Goal: Transaction & Acquisition: Purchase product/service

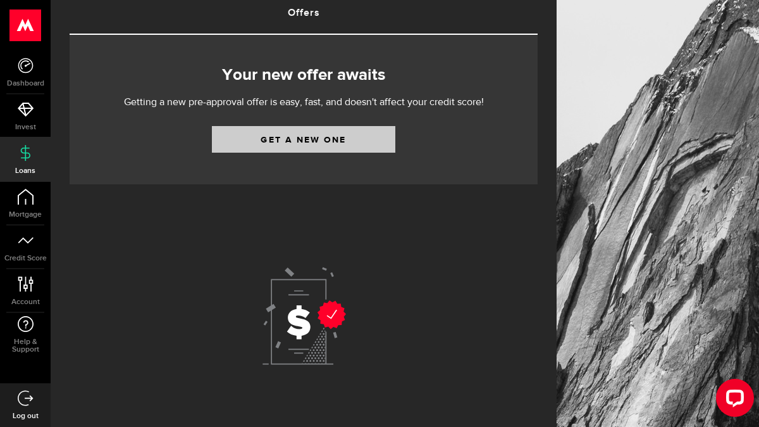
scroll to position [133, 0]
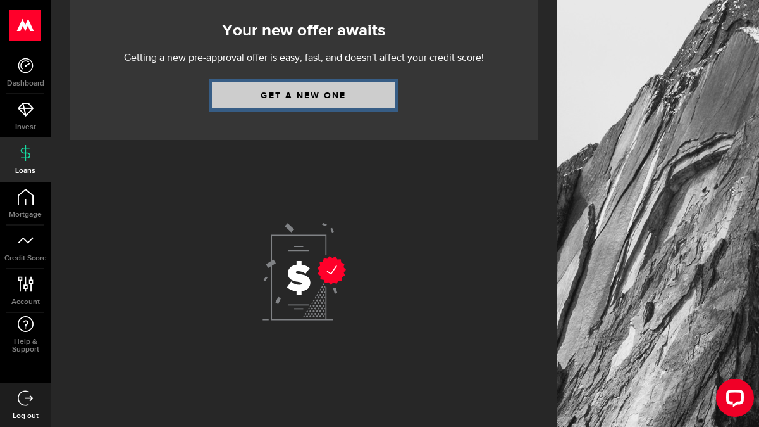
click at [278, 104] on link "Get a new one" at bounding box center [304, 95] width 184 height 27
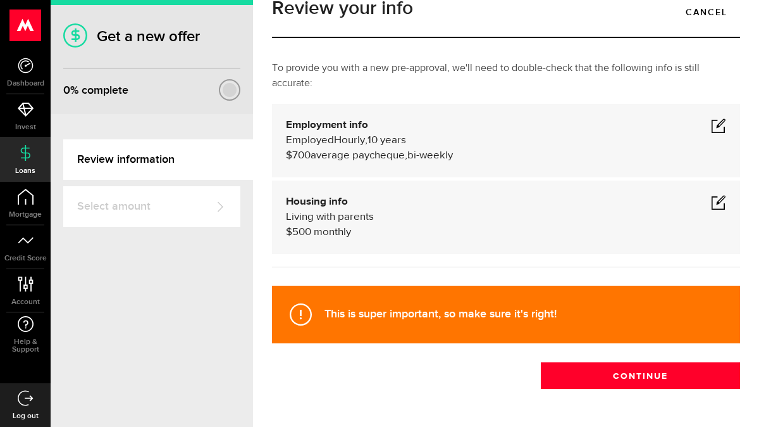
scroll to position [34, 0]
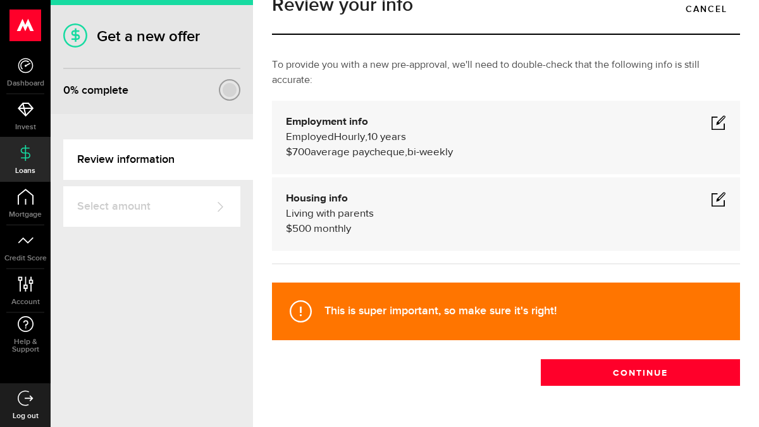
click at [718, 122] on span at bounding box center [718, 122] width 15 height 15
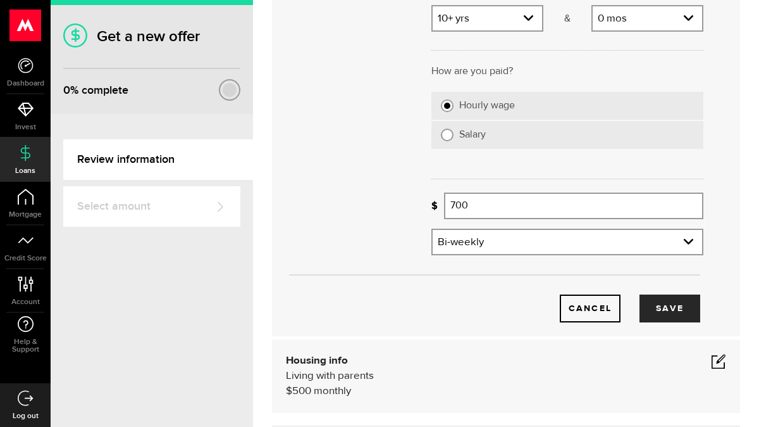
scroll to position [247, 0]
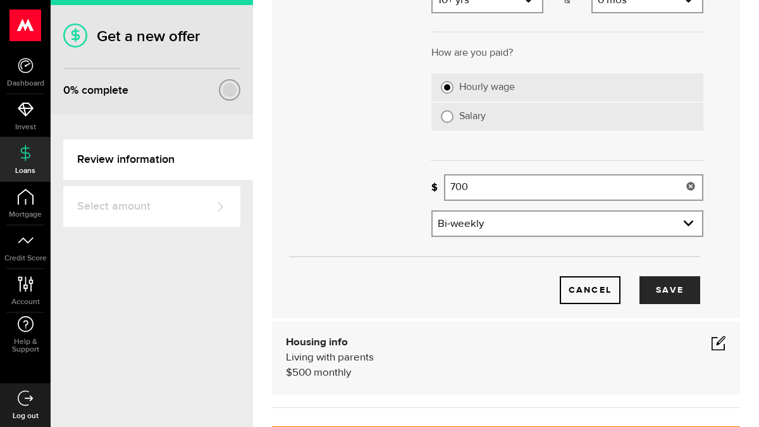
click at [480, 190] on input "700" at bounding box center [573, 187] width 259 height 27
type input "7"
click at [683, 285] on button "Save" at bounding box center [670, 290] width 61 height 28
type input "1,100"
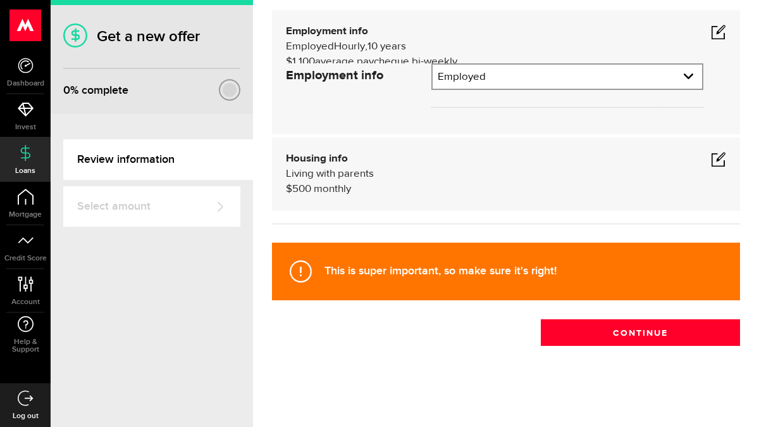
scroll to position [74, 0]
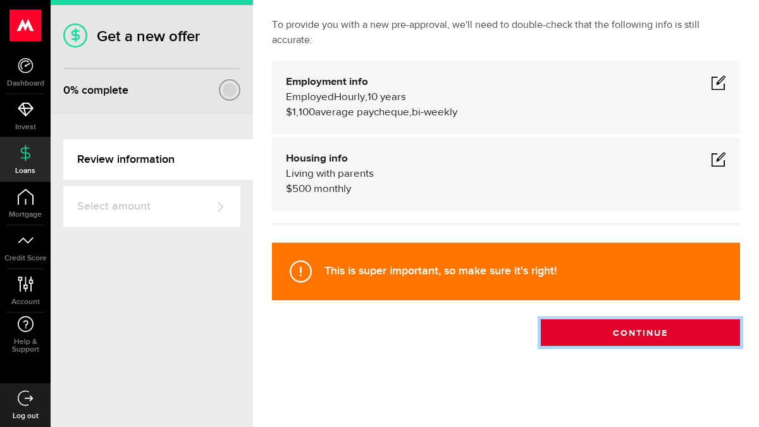
click at [568, 343] on button "Continue" at bounding box center [640, 332] width 199 height 27
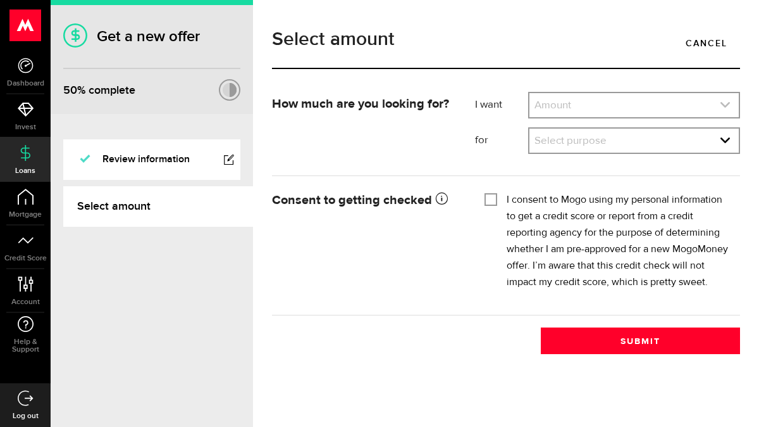
click at [597, 103] on link "expand select" at bounding box center [634, 105] width 209 height 24
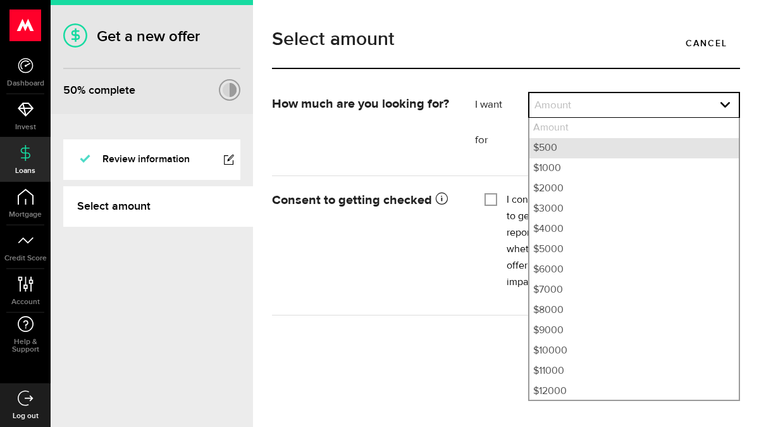
click at [553, 145] on li "$500" at bounding box center [634, 148] width 209 height 20
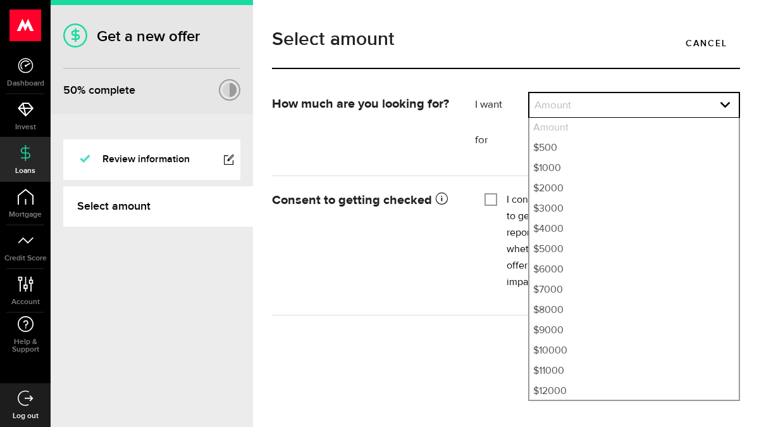
select select "500"
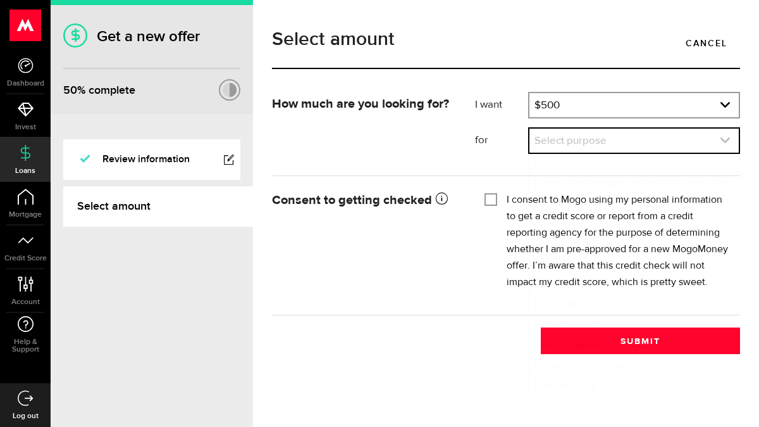
click at [551, 139] on link "expand select" at bounding box center [634, 140] width 209 height 24
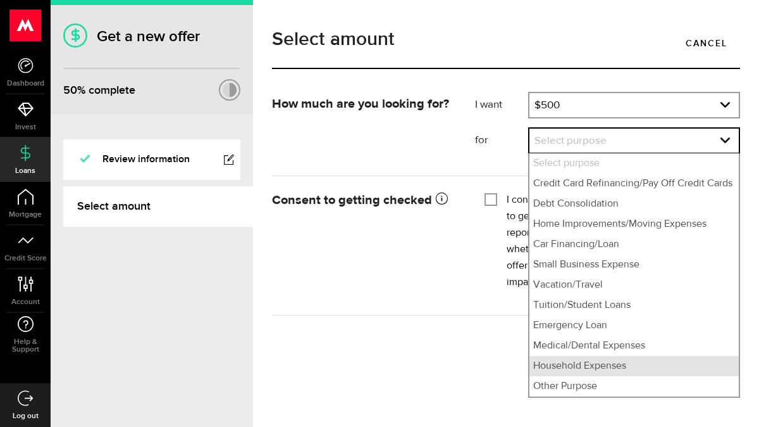
click at [563, 373] on li "Household Expenses" at bounding box center [634, 366] width 209 height 20
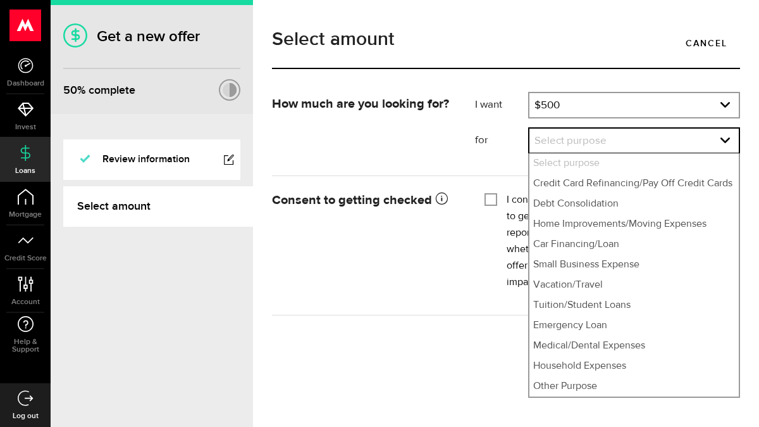
select select "Household Expenses"
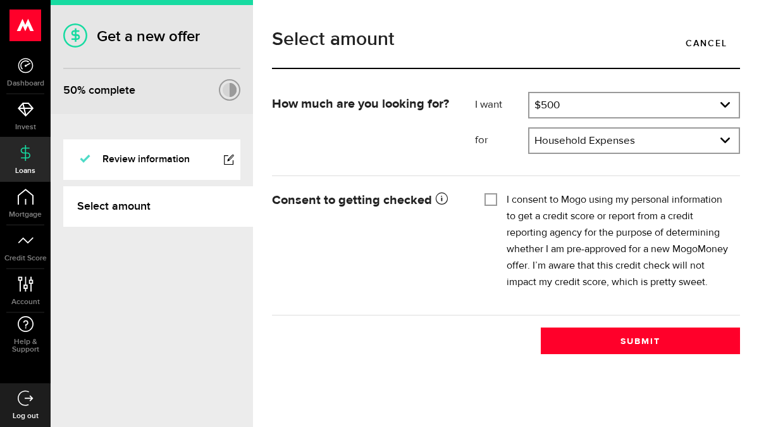
click at [500, 201] on div "I consent to Mogo using my personal information to get a credit score or report…" at bounding box center [608, 241] width 246 height 99
click at [489, 194] on input "I consent to Mogo using my personal information to get a credit score or report…" at bounding box center [491, 198] width 13 height 13
checkbox input "true"
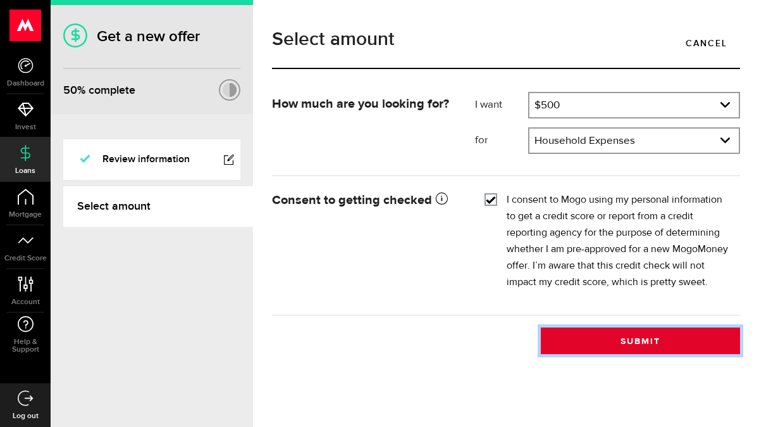
click at [627, 345] on button "Submit" at bounding box center [640, 340] width 199 height 27
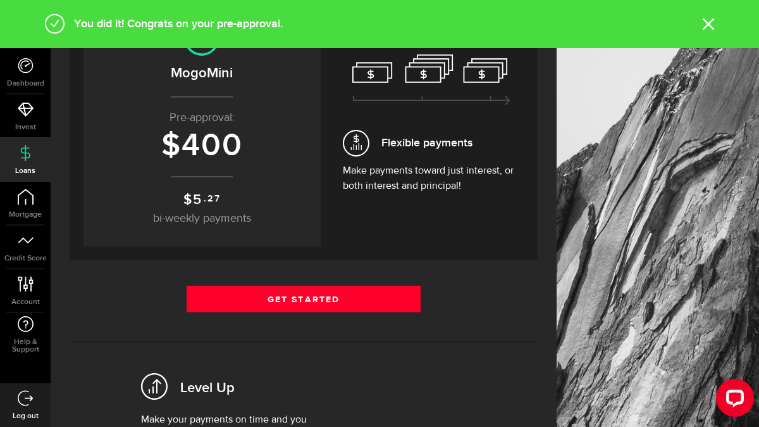
scroll to position [153, 0]
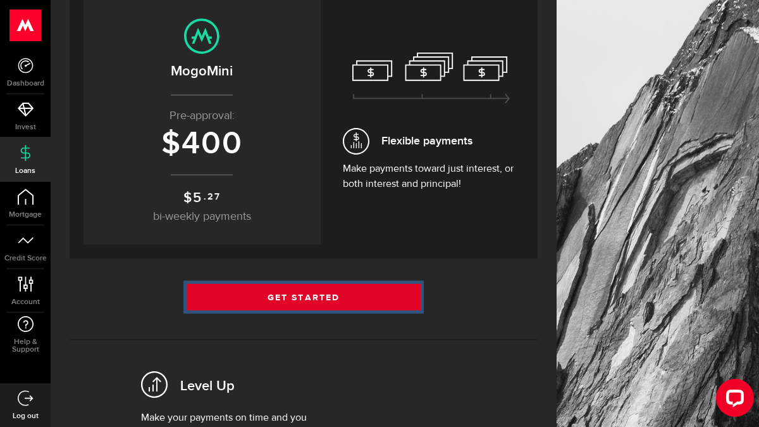
click at [358, 301] on link "Get Started" at bounding box center [304, 297] width 234 height 27
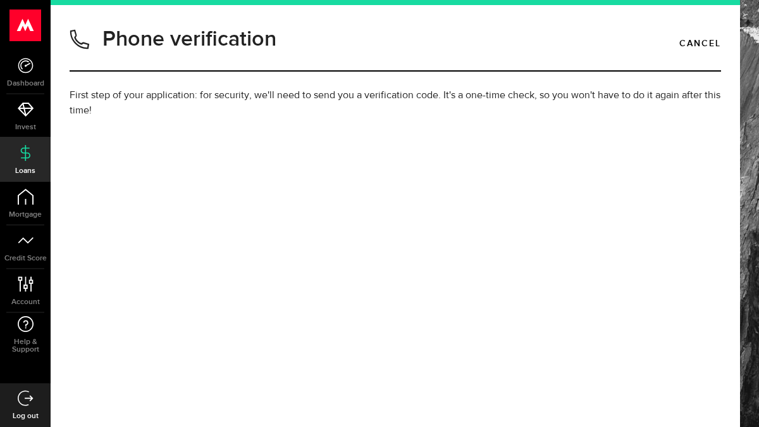
type input "9058185480"
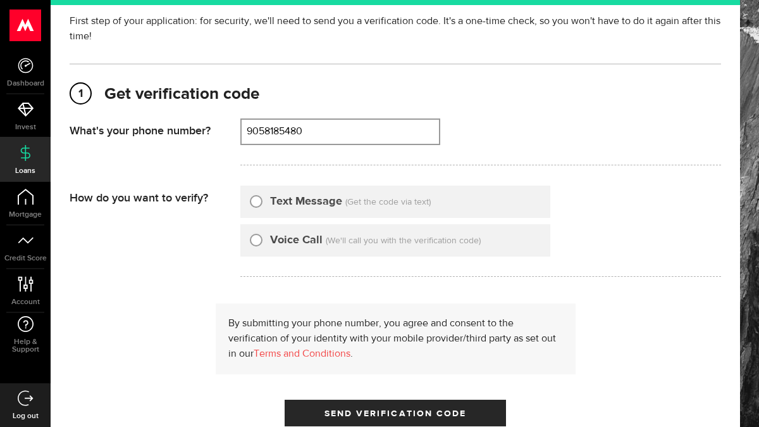
click at [254, 206] on input "Text Message" at bounding box center [256, 199] width 13 height 13
radio input "true"
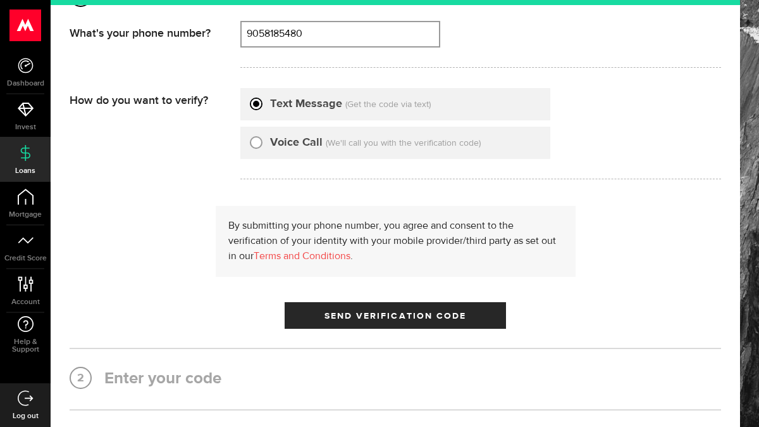
scroll to position [180, 0]
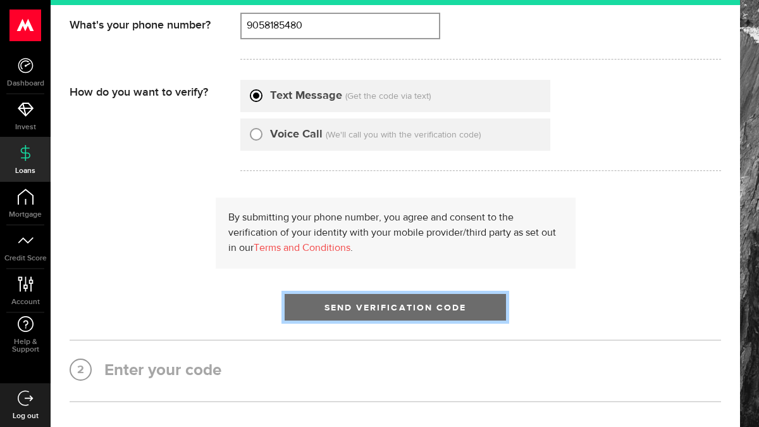
click at [363, 307] on span "Send Verification Code" at bounding box center [396, 307] width 142 height 9
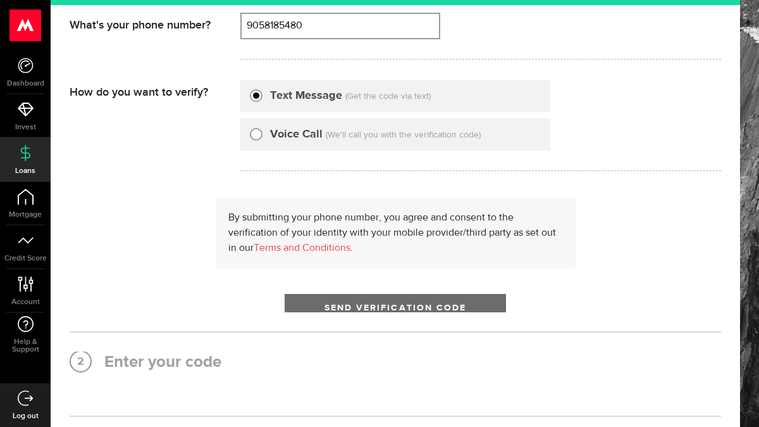
scroll to position [0, 0]
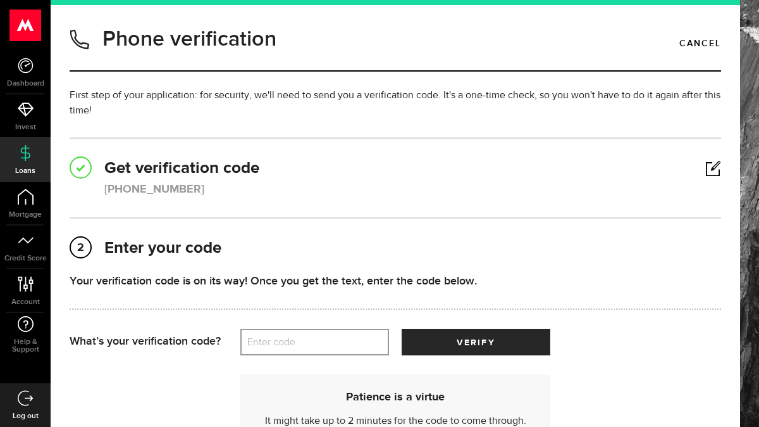
click at [329, 344] on label "Enter code" at bounding box center [314, 342] width 149 height 26
click at [329, 344] on input "Enter code" at bounding box center [314, 341] width 149 height 27
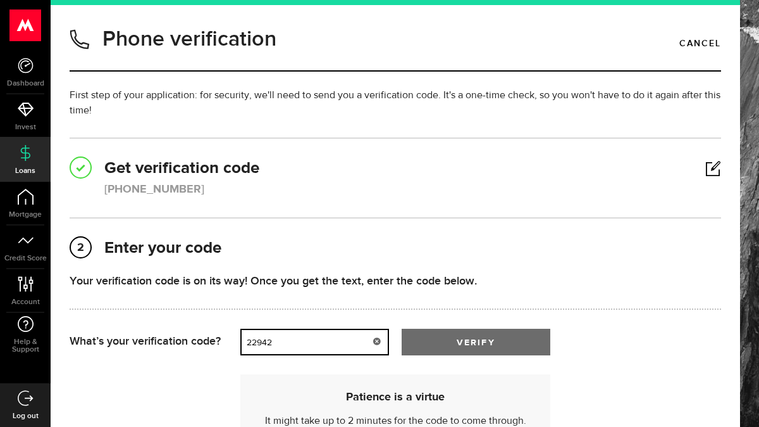
type input "22942"
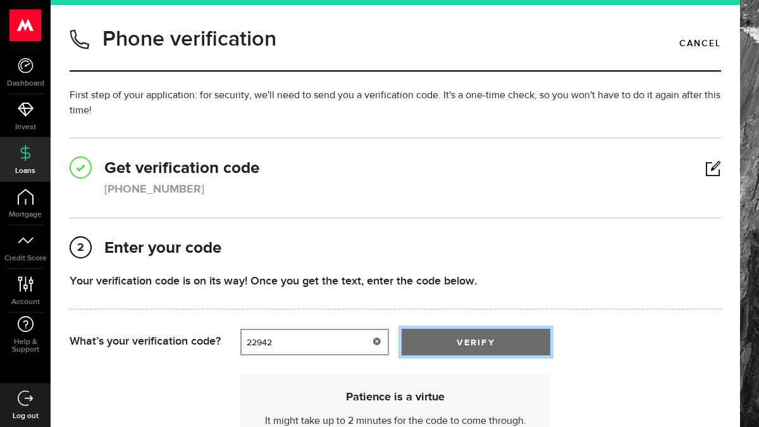
click at [468, 350] on button "verify" at bounding box center [476, 341] width 149 height 27
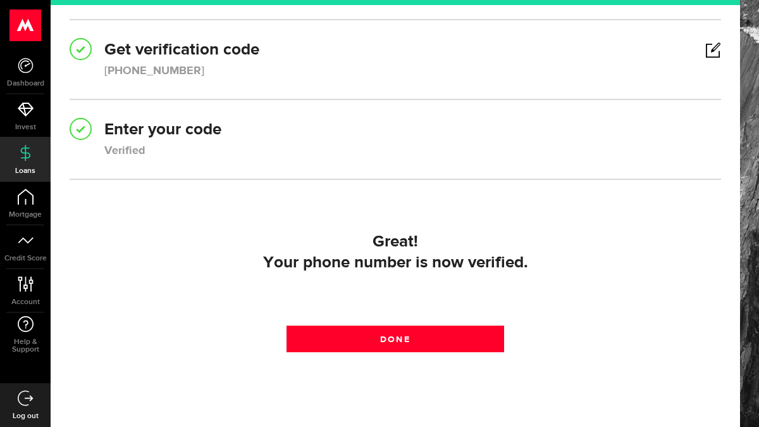
scroll to position [175, 0]
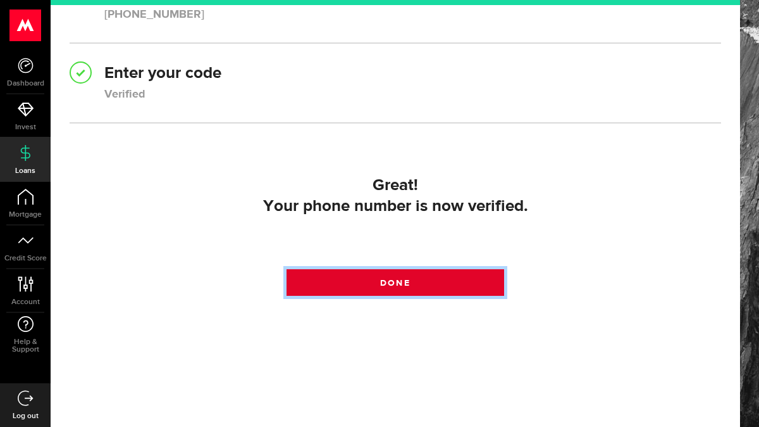
click at [439, 277] on link "Done" at bounding box center [395, 282] width 217 height 27
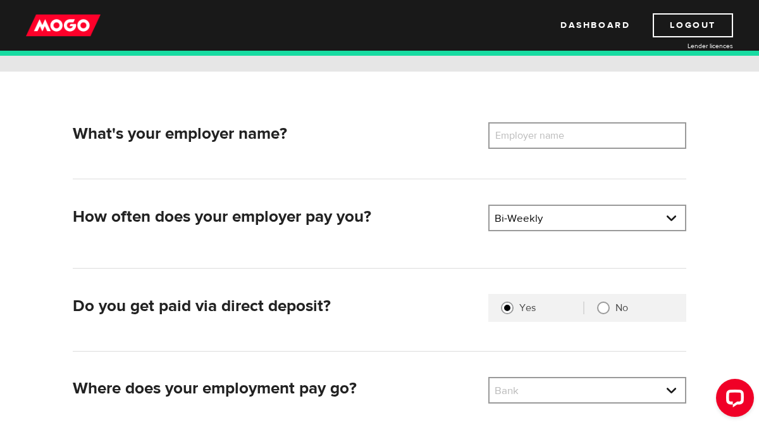
scroll to position [152, 0]
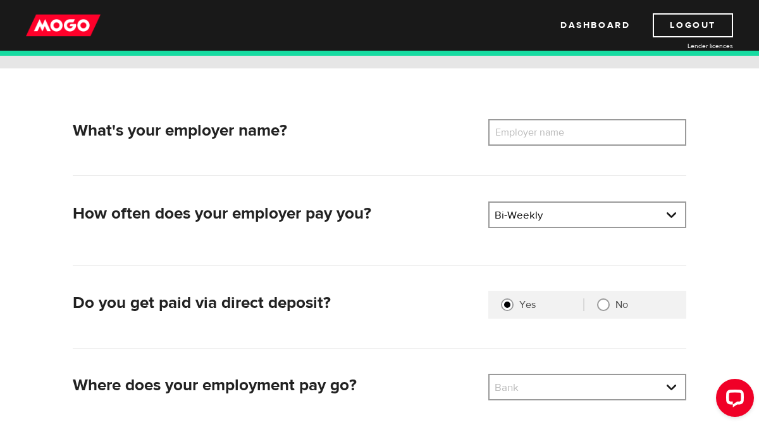
click at [539, 126] on label "Employer name" at bounding box center [540, 132] width 102 height 27
click at [539, 126] on input "Employer name" at bounding box center [588, 132] width 198 height 27
type input "Roma Bakery"
click at [601, 307] on input "No" at bounding box center [603, 304] width 13 height 13
radio input "true"
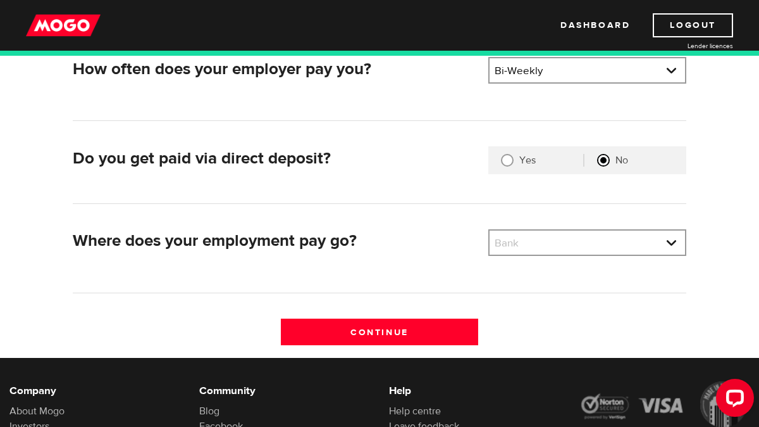
scroll to position [306, 0]
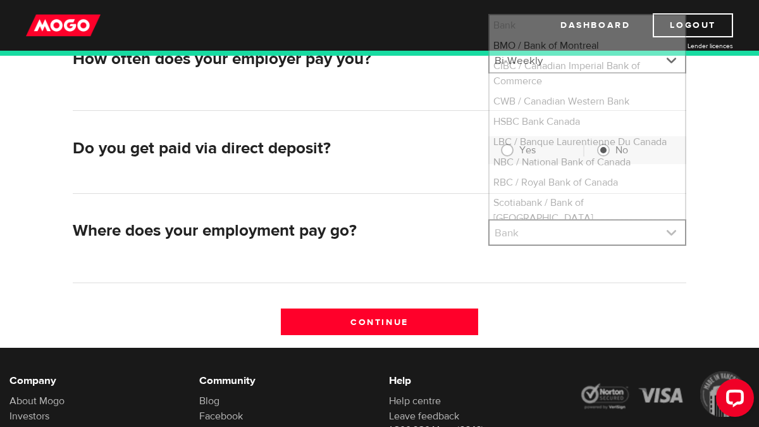
click at [577, 221] on link at bounding box center [588, 232] width 196 height 24
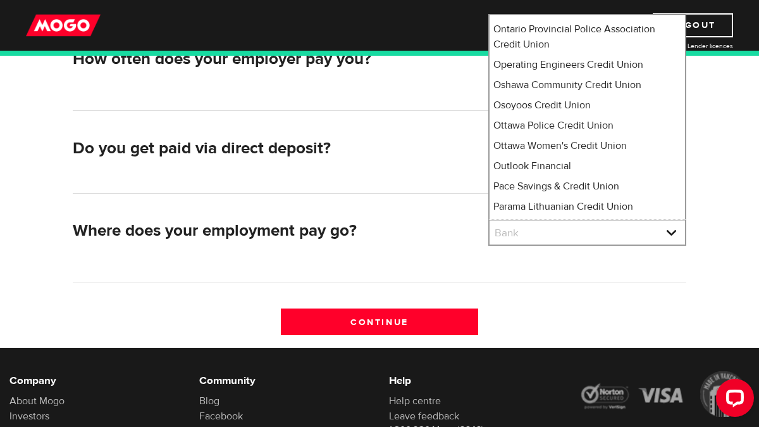
scroll to position [7279, 0]
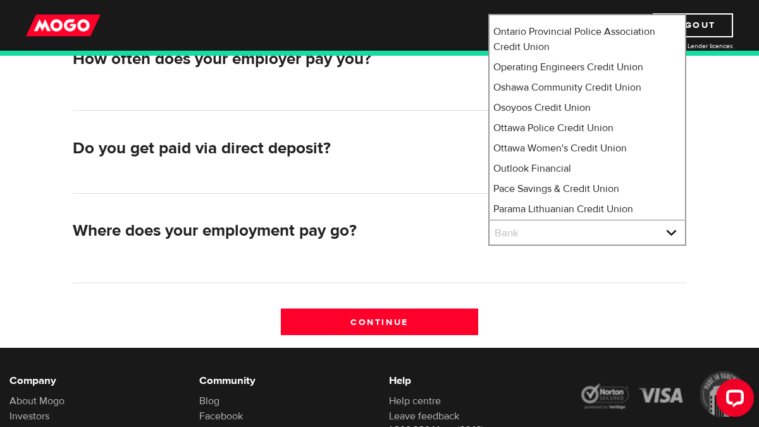
click at [563, 356] on li "Peoples Trust Company" at bounding box center [588, 366] width 196 height 20
select select "350"
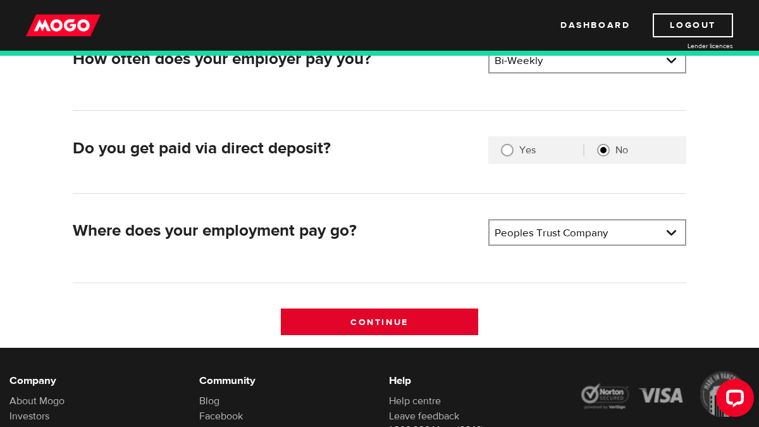
click at [413, 319] on input "Continue" at bounding box center [380, 321] width 198 height 27
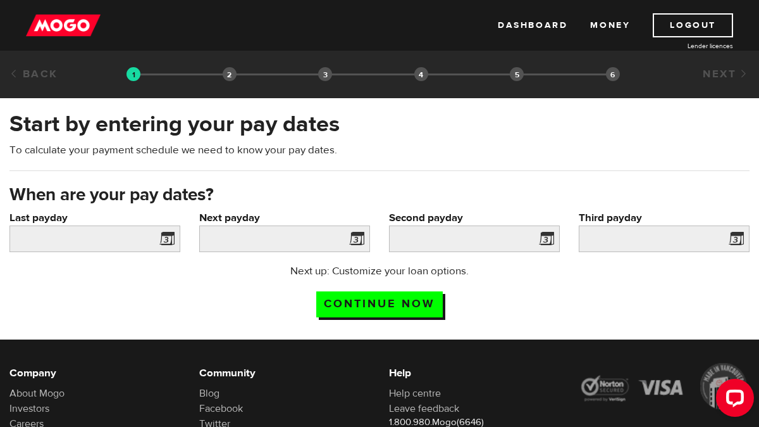
click at [171, 240] on span at bounding box center [164, 240] width 19 height 20
click at [106, 256] on div "Last payday Please enter your last pay date." at bounding box center [95, 236] width 190 height 53
click at [101, 234] on input "Last payday" at bounding box center [94, 238] width 171 height 27
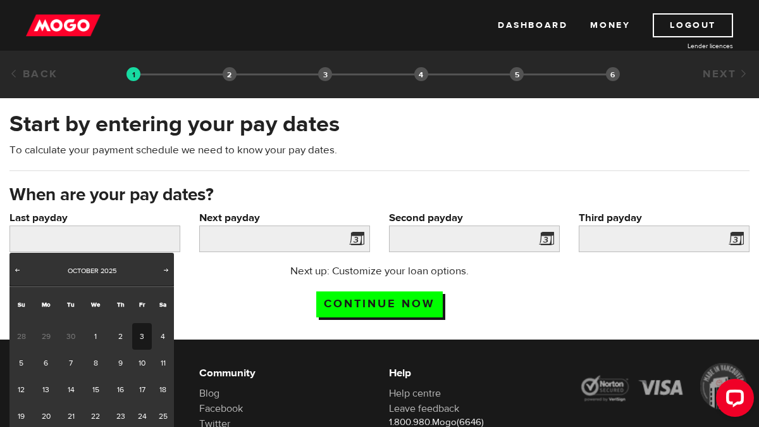
click at [137, 339] on link "3" at bounding box center [142, 336] width 20 height 27
type input "2025/10/03"
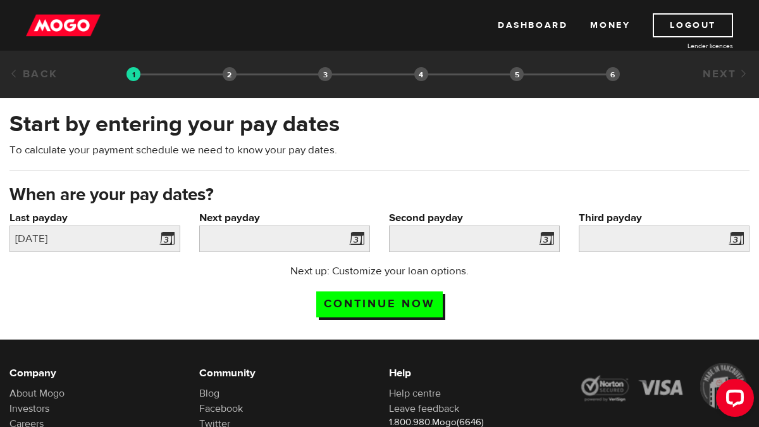
click at [359, 239] on span at bounding box center [354, 240] width 19 height 20
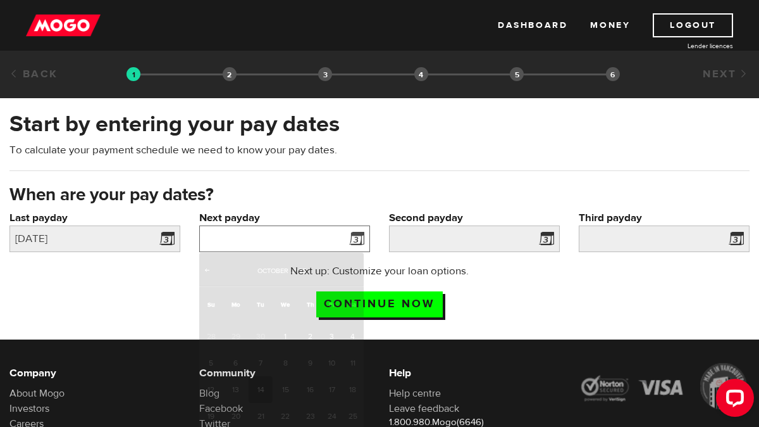
click at [305, 239] on input "Next payday" at bounding box center [284, 238] width 171 height 27
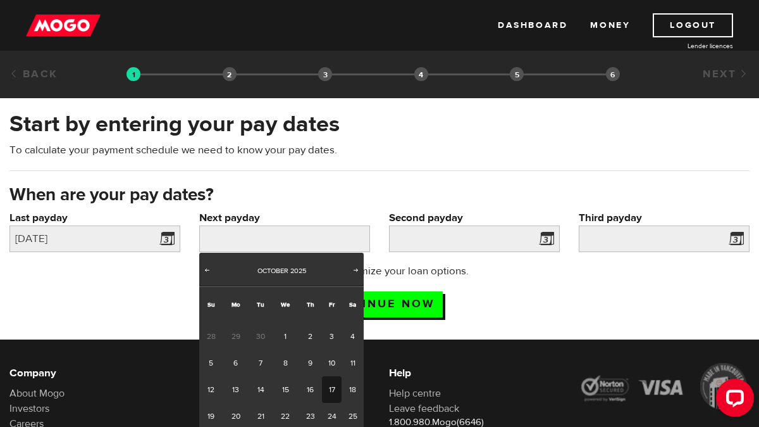
click at [334, 382] on link "17" at bounding box center [332, 389] width 20 height 27
type input "[DATE]"
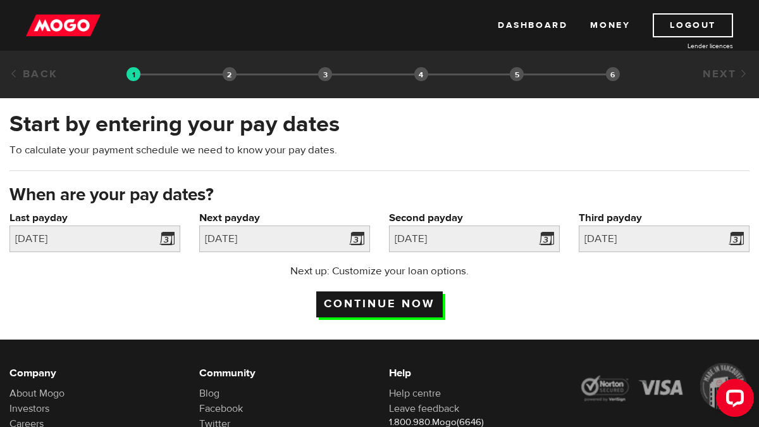
click at [367, 301] on input "Continue now" at bounding box center [379, 304] width 127 height 26
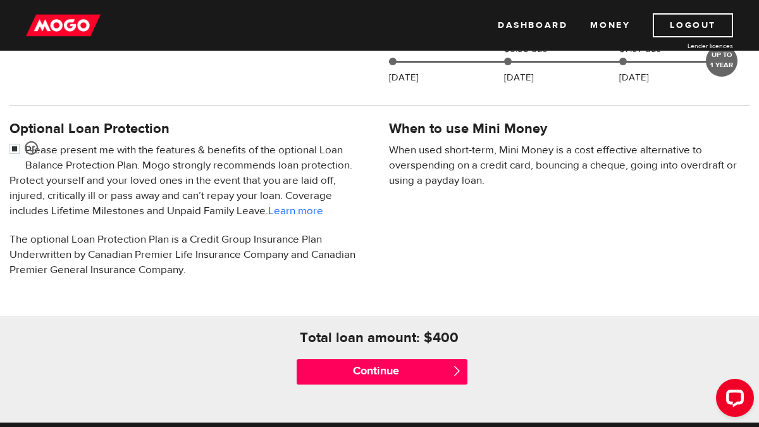
scroll to position [365, 0]
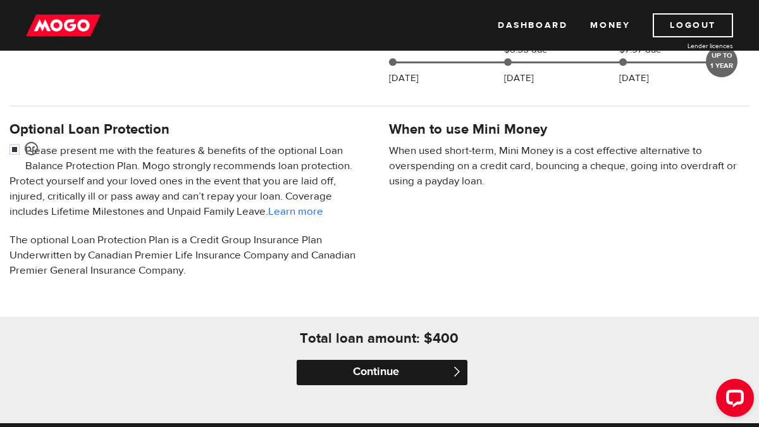
click at [376, 375] on input "Continue" at bounding box center [382, 371] width 171 height 25
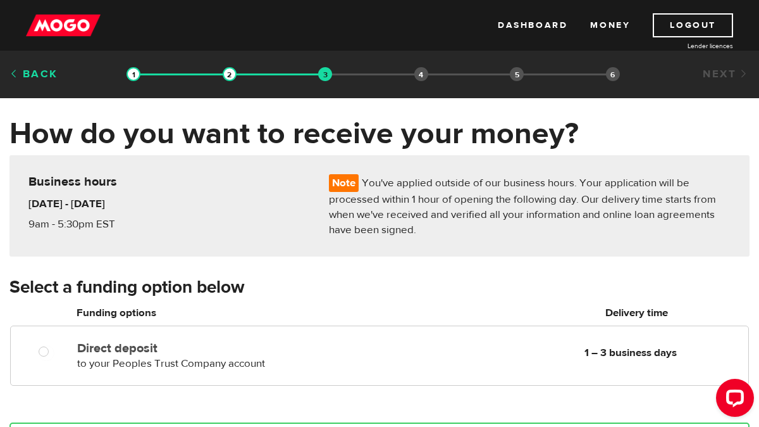
click at [40, 68] on link "Back" at bounding box center [33, 74] width 49 height 14
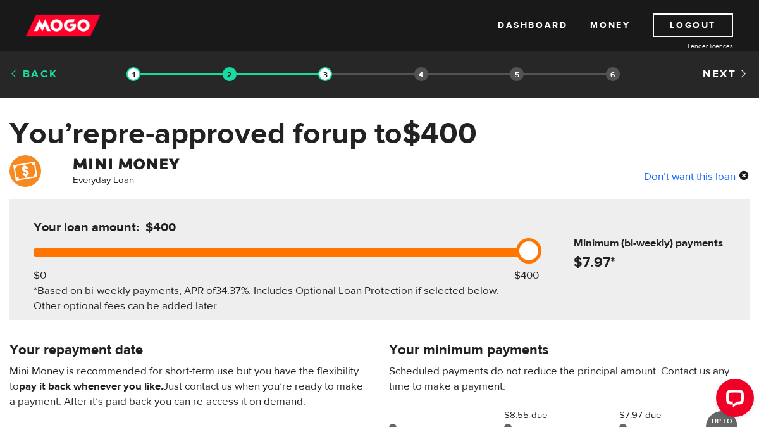
click at [39, 69] on link "Back" at bounding box center [33, 74] width 49 height 14
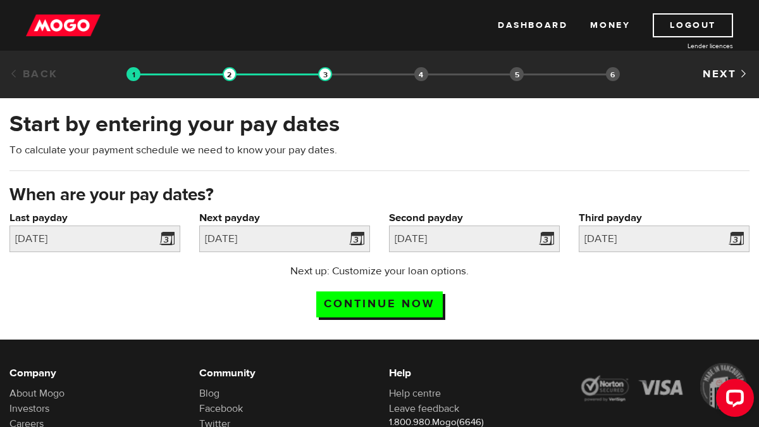
click at [40, 74] on link "Back" at bounding box center [33, 74] width 49 height 14
click at [543, 25] on link "Dashboard" at bounding box center [533, 25] width 70 height 24
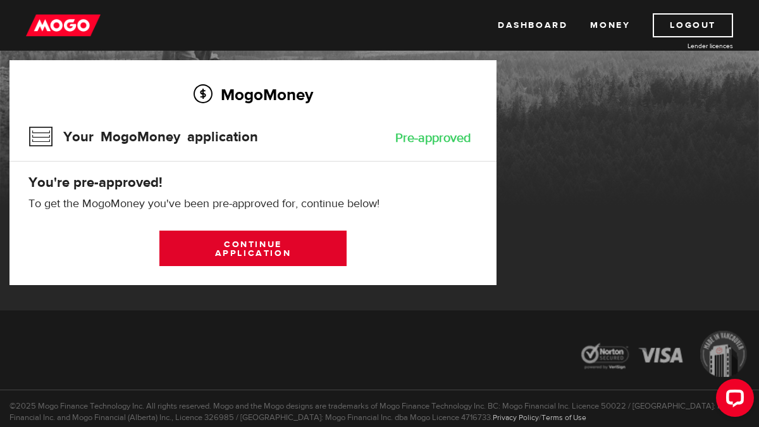
scroll to position [80, 0]
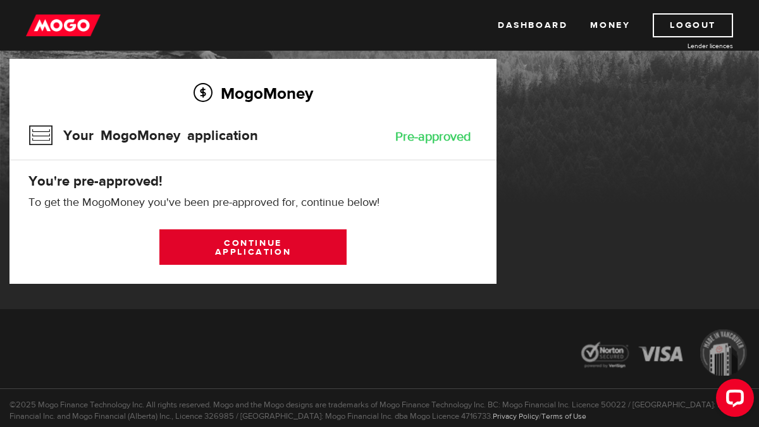
click at [264, 239] on link "Continue application" at bounding box center [252, 246] width 187 height 35
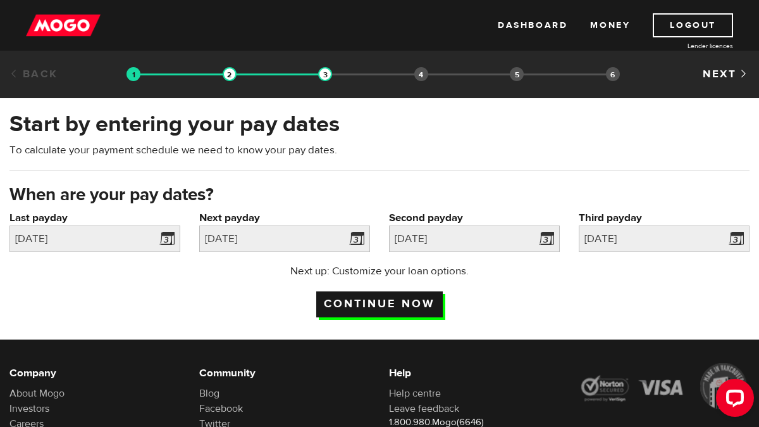
click at [361, 297] on input "Continue now" at bounding box center [379, 304] width 127 height 26
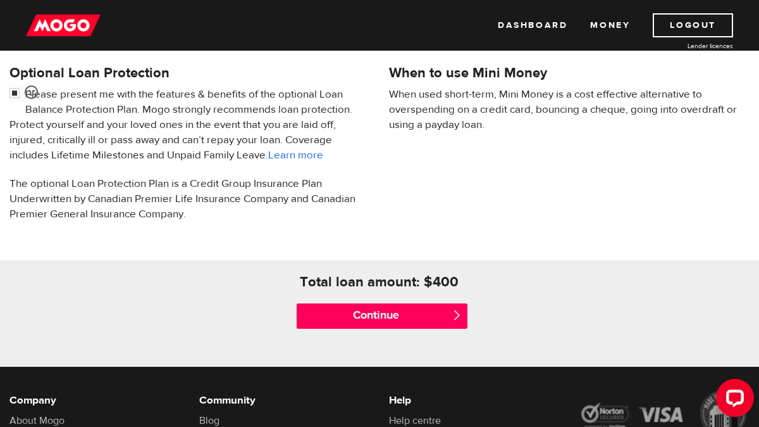
scroll to position [421, 0]
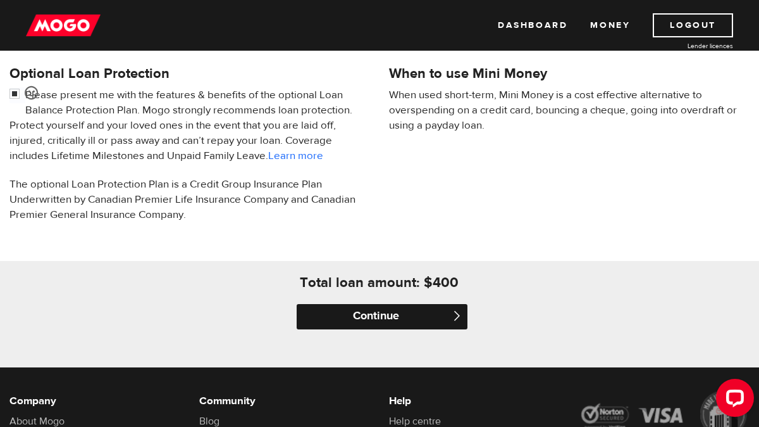
click at [369, 321] on input "Continue" at bounding box center [382, 316] width 171 height 25
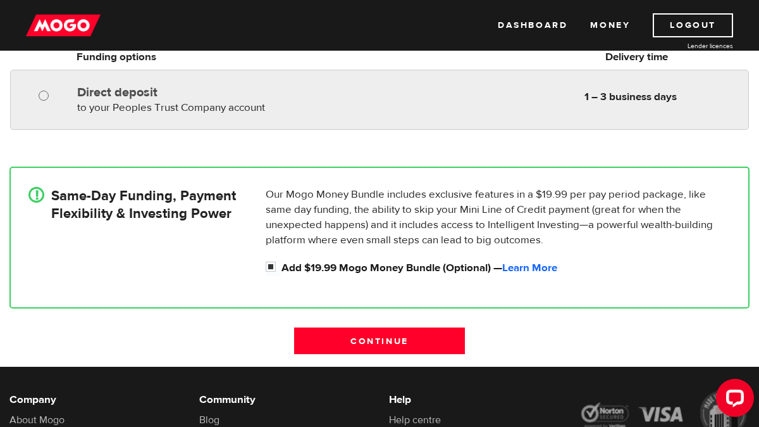
scroll to position [255, 0]
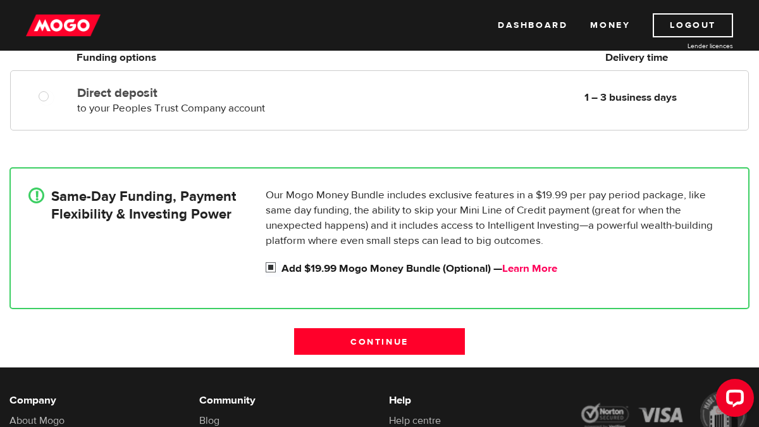
click at [530, 270] on link "Learn More" at bounding box center [529, 268] width 55 height 14
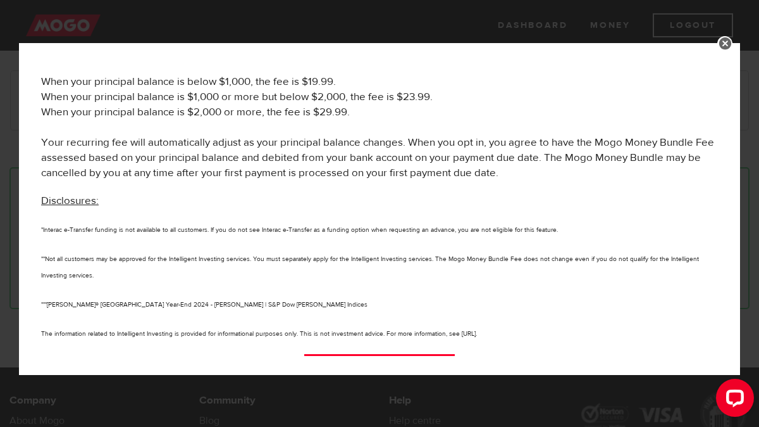
scroll to position [800, 0]
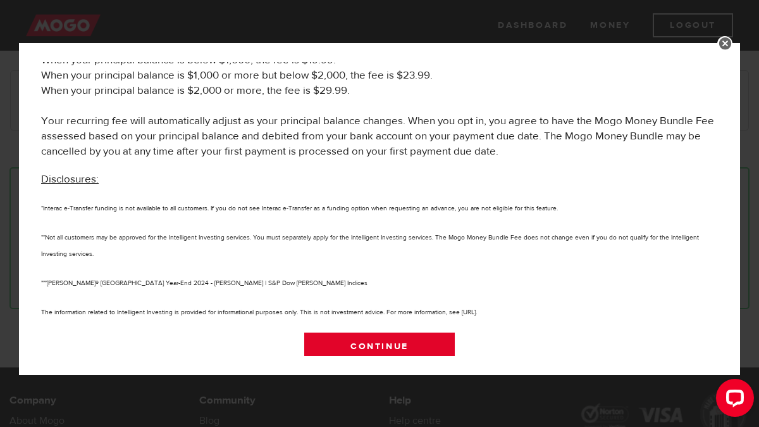
click at [416, 342] on link "Continue" at bounding box center [379, 345] width 151 height 27
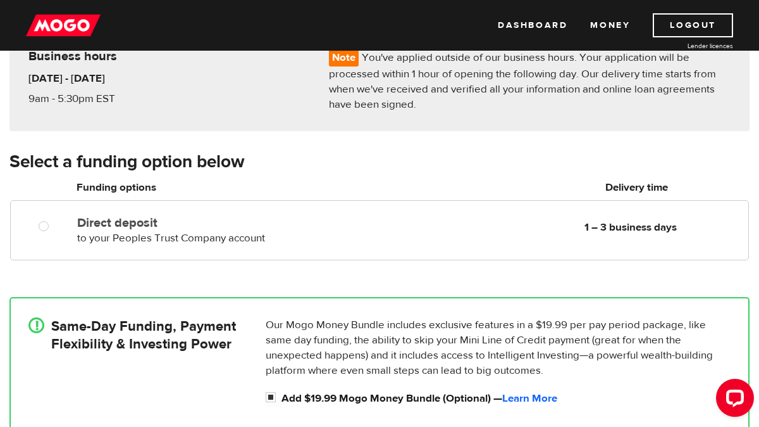
scroll to position [113, 0]
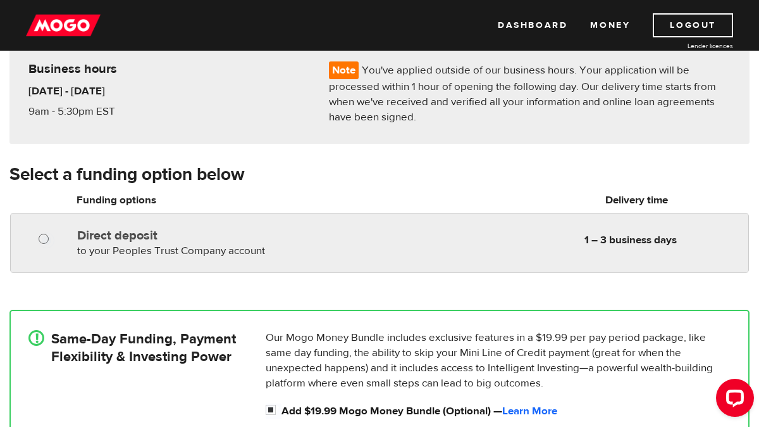
radio input "true"
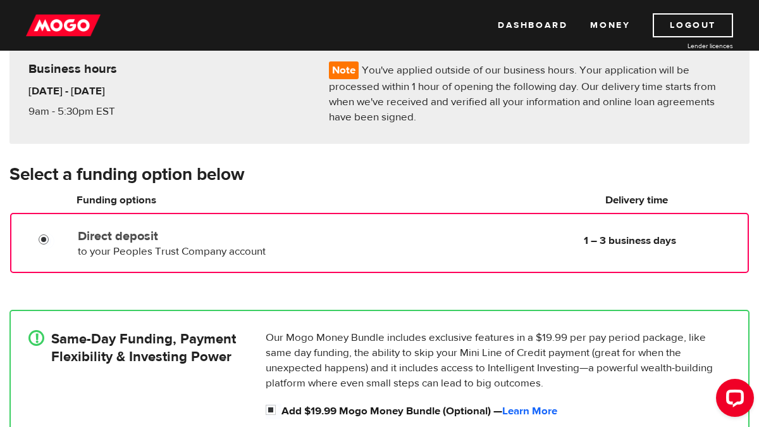
click at [42, 241] on input "Direct deposit" at bounding box center [47, 241] width 16 height 16
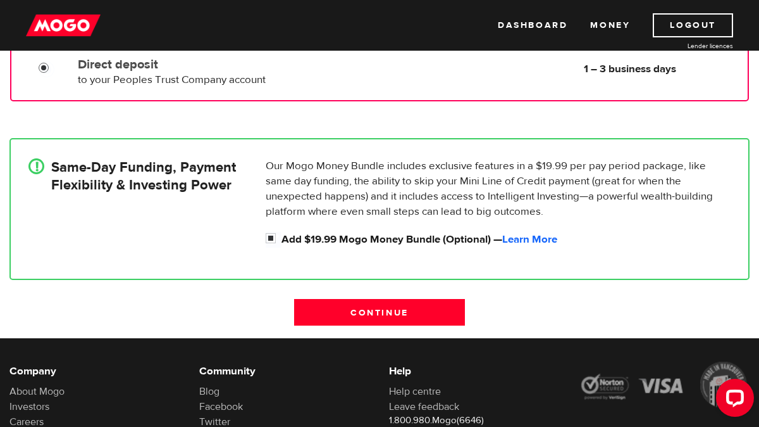
scroll to position [287, 0]
